Goal: Check status: Check status

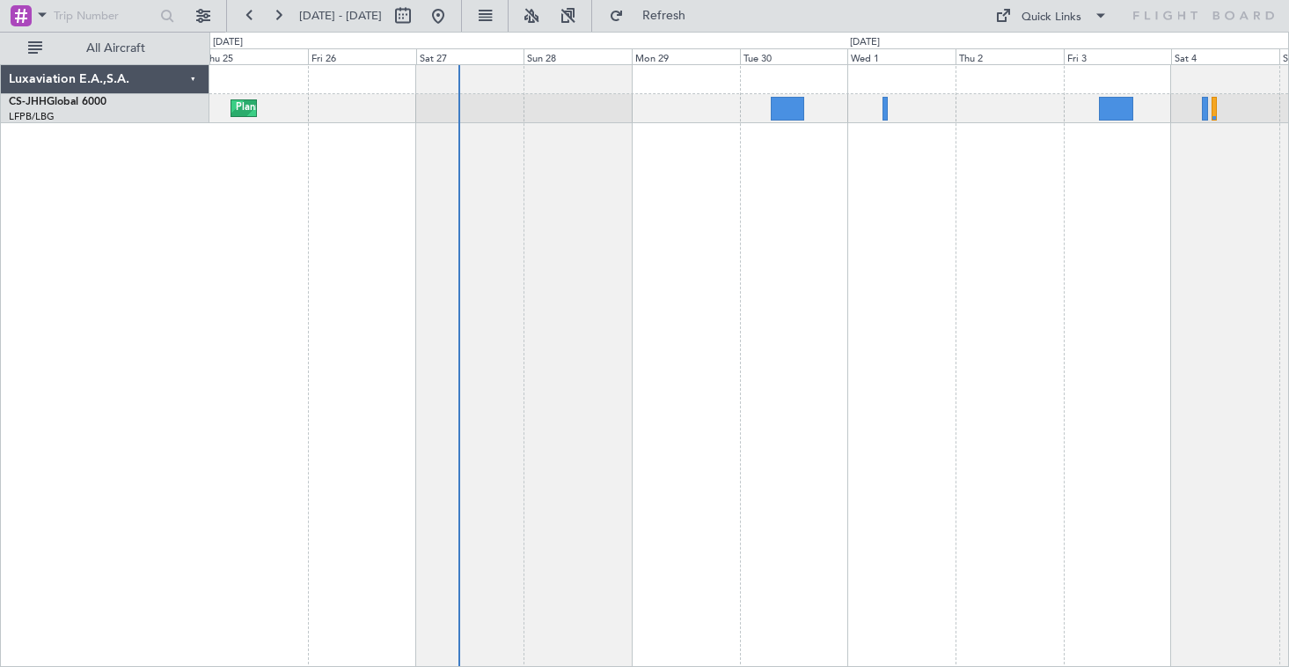
click at [934, 263] on div "Planned Maint [GEOGRAPHIC_DATA] ([GEOGRAPHIC_DATA])" at bounding box center [748, 365] width 1079 height 602
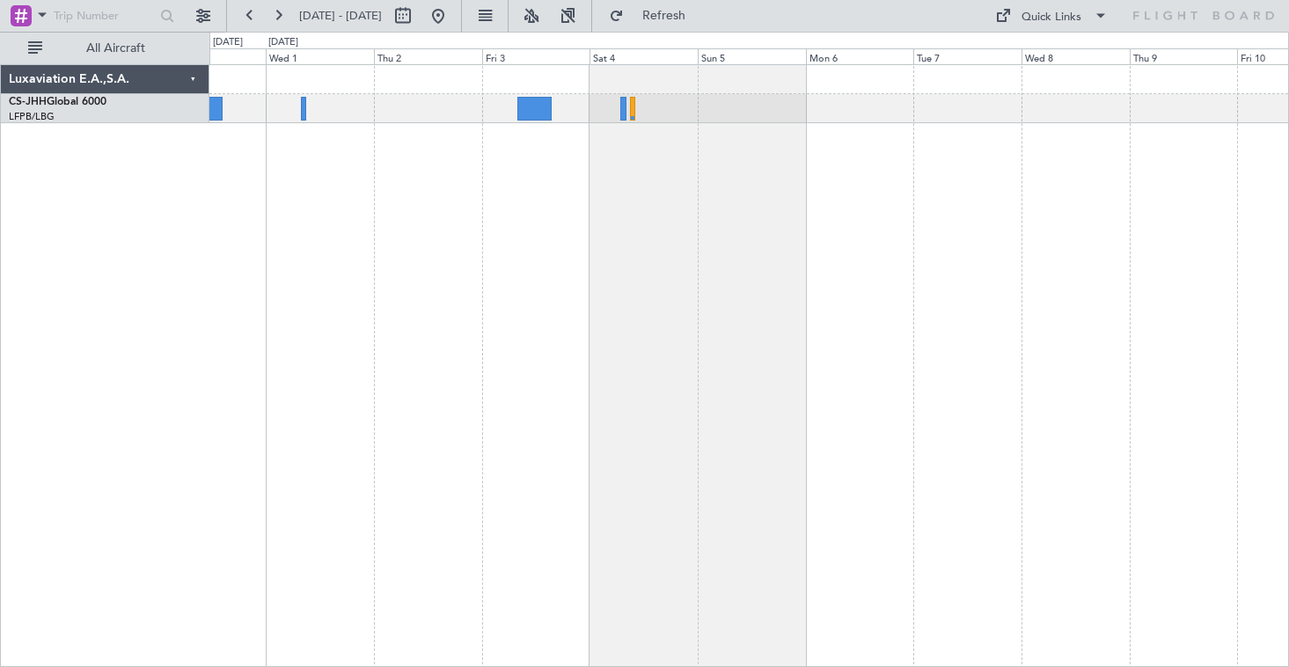
click at [610, 164] on div at bounding box center [748, 365] width 1079 height 602
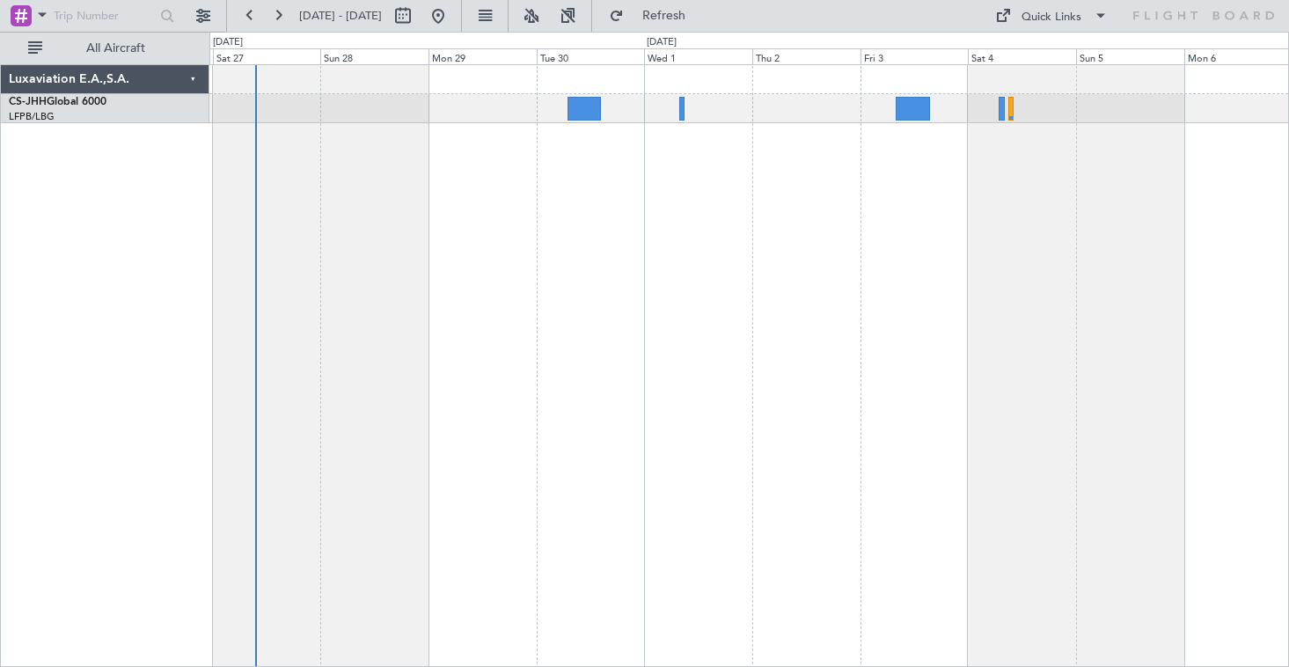
click at [861, 266] on div "Planned Maint [GEOGRAPHIC_DATA] ([GEOGRAPHIC_DATA])" at bounding box center [748, 365] width 1079 height 602
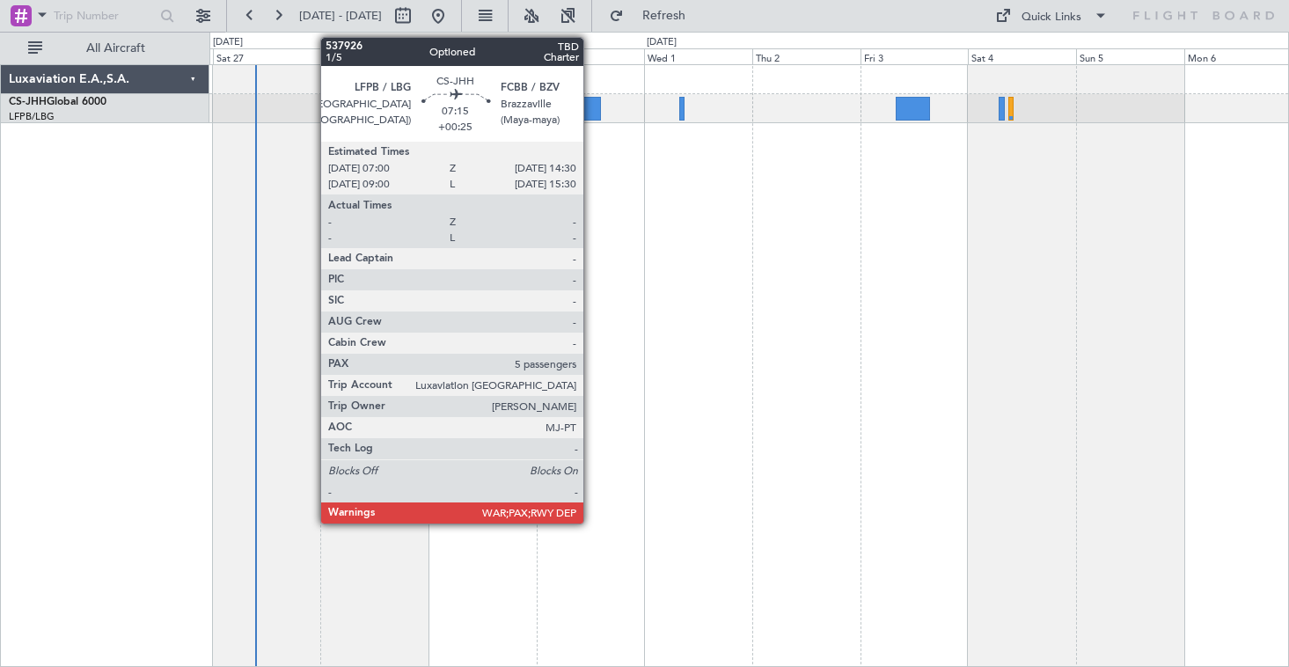
click at [591, 116] on div at bounding box center [584, 109] width 34 height 24
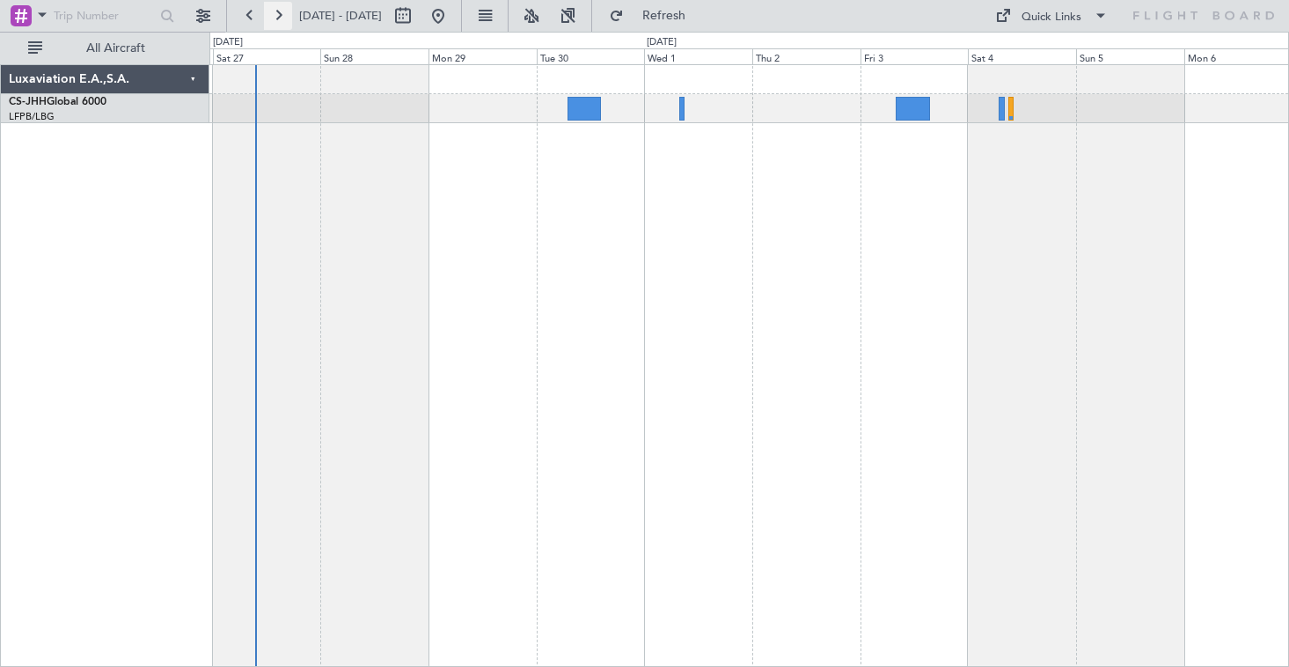
click at [281, 18] on button at bounding box center [278, 16] width 28 height 28
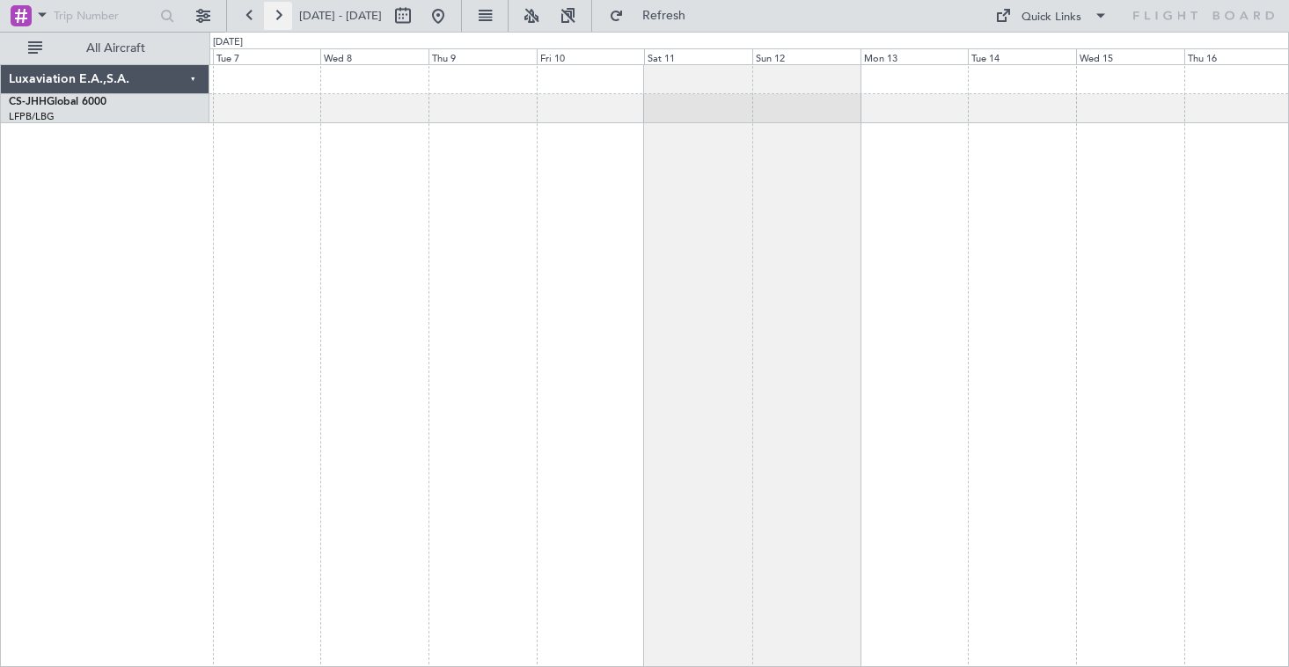
click at [281, 18] on button at bounding box center [278, 16] width 28 height 28
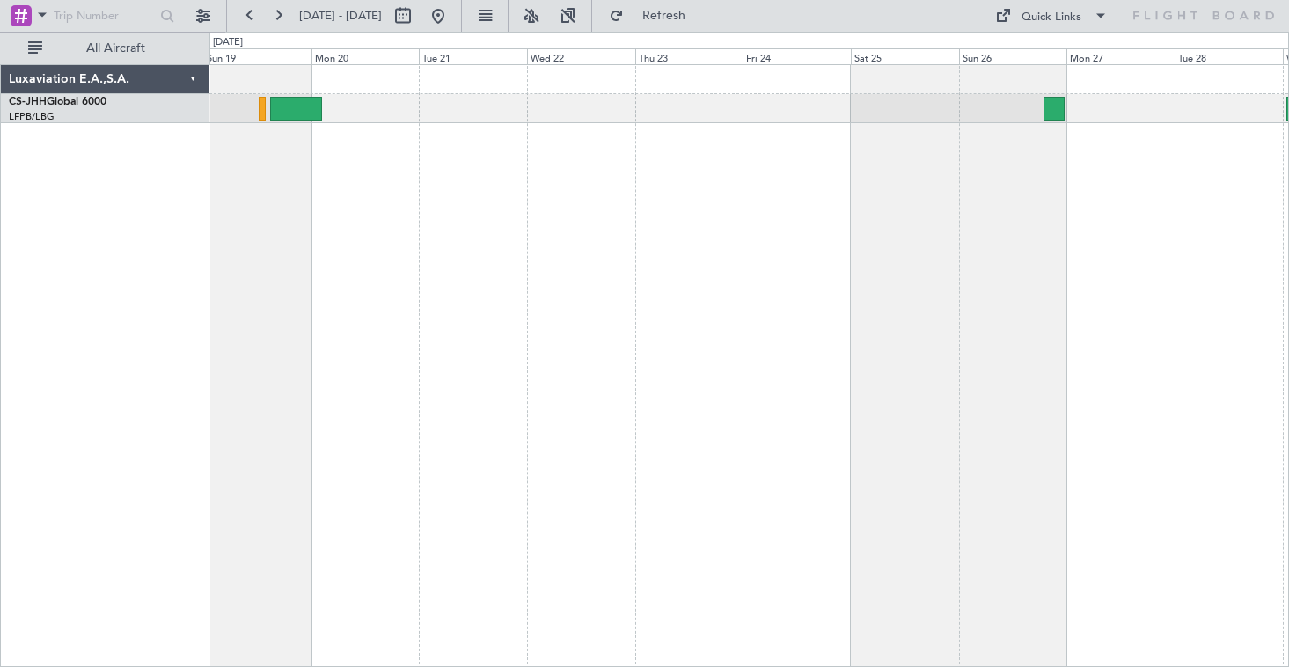
click at [727, 267] on div at bounding box center [748, 365] width 1079 height 602
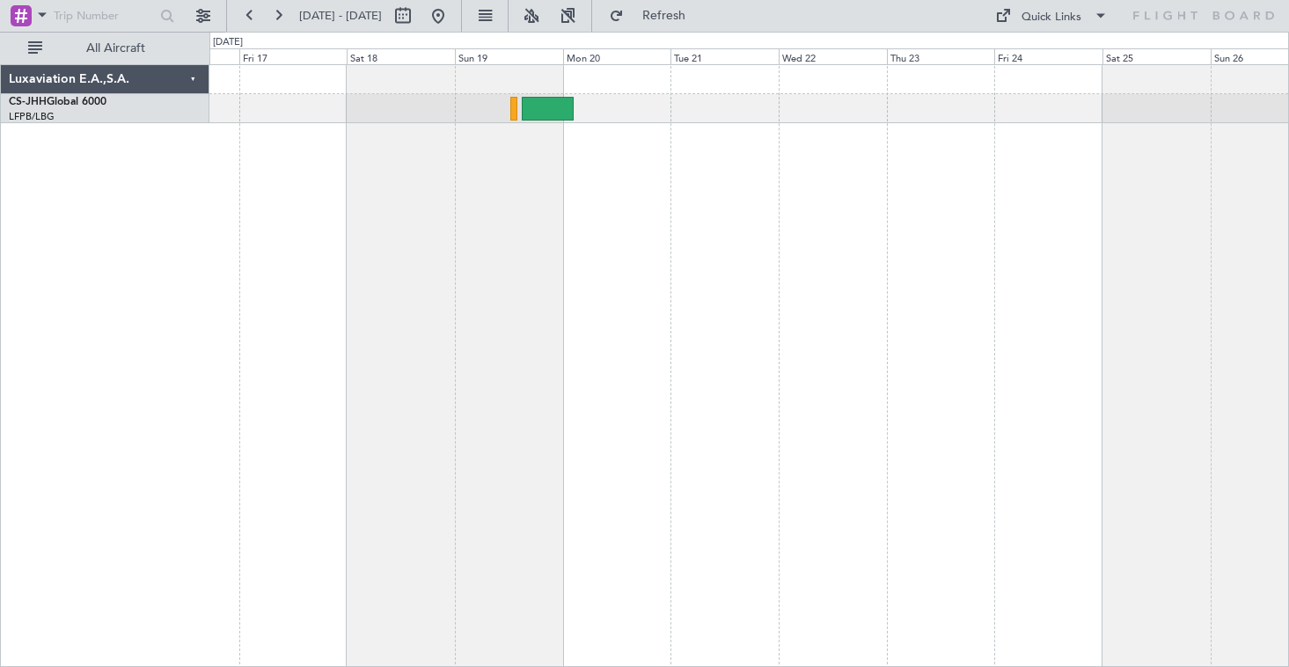
click at [602, 253] on div at bounding box center [748, 365] width 1079 height 602
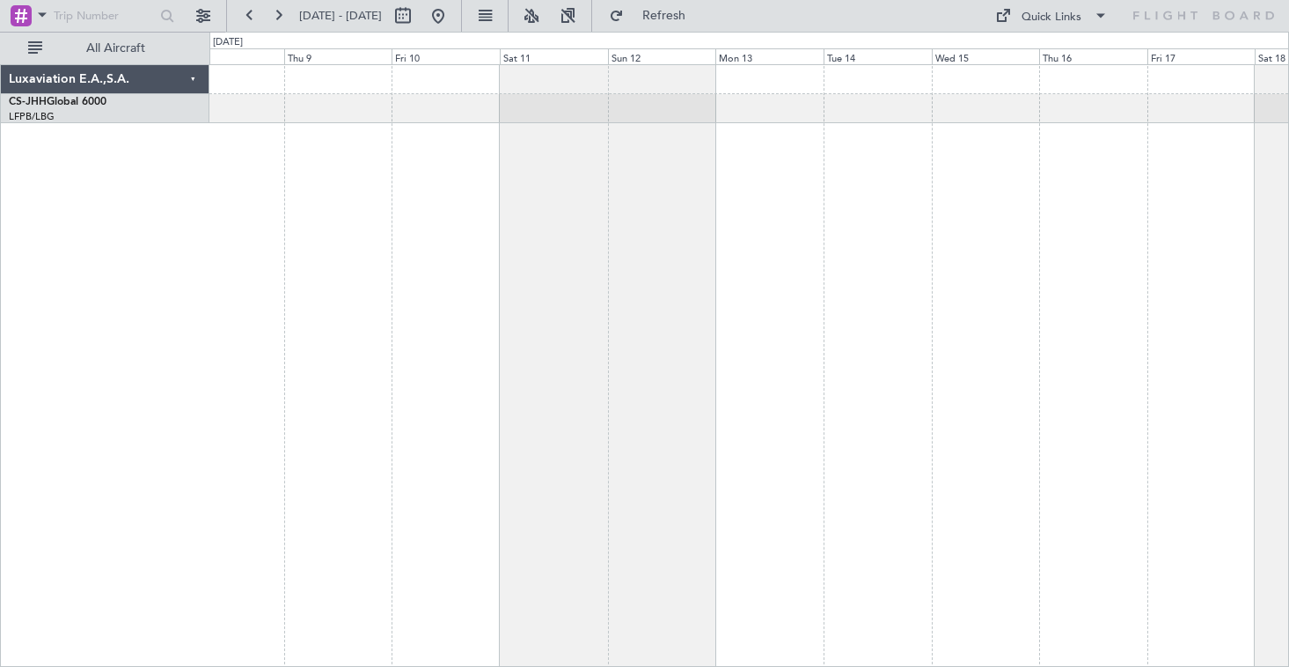
click at [1228, 132] on div at bounding box center [748, 365] width 1079 height 602
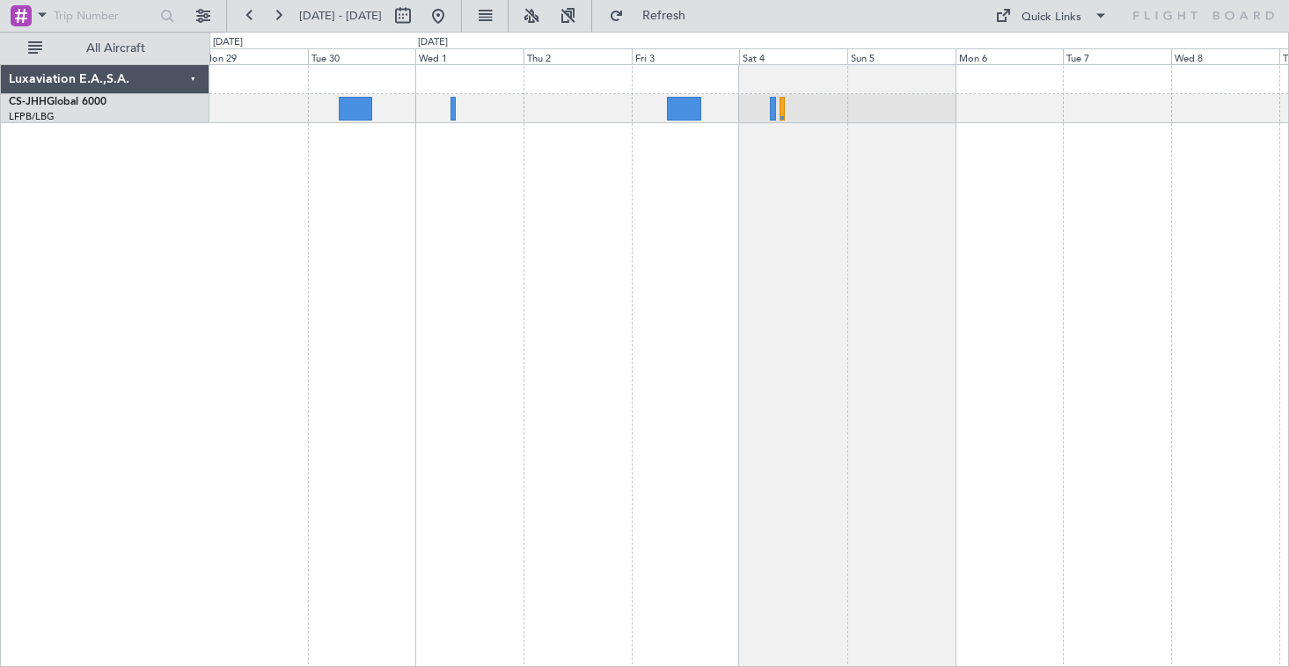
click at [801, 280] on div at bounding box center [748, 365] width 1079 height 602
